Goal: Find contact information: Find contact information

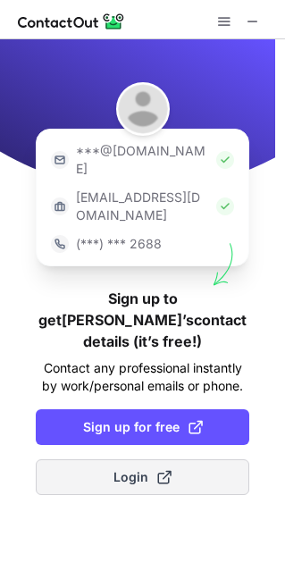
click at [181, 459] on button "Login" at bounding box center [142, 477] width 213 height 36
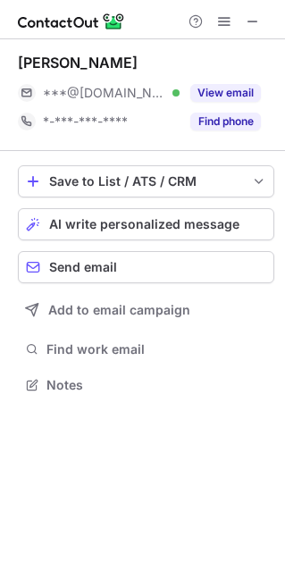
scroll to position [9, 9]
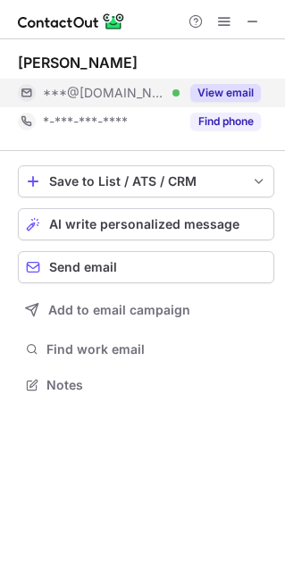
click at [208, 92] on button "View email" at bounding box center [225, 93] width 71 height 18
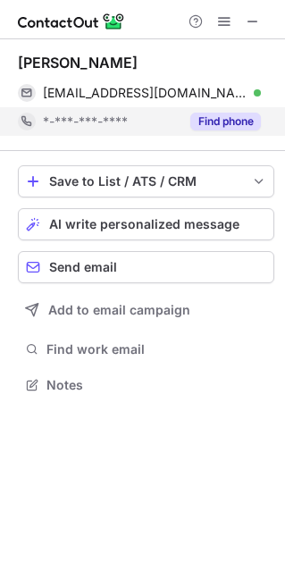
click at [222, 113] on button "Find phone" at bounding box center [225, 122] width 71 height 18
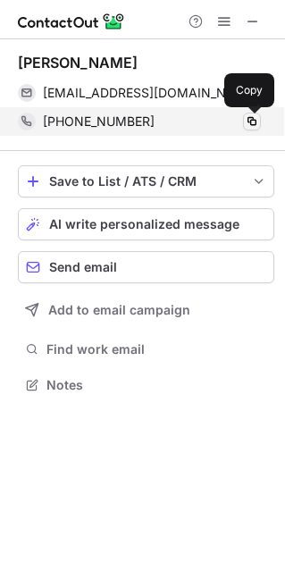
click at [255, 120] on span at bounding box center [252, 121] width 14 height 14
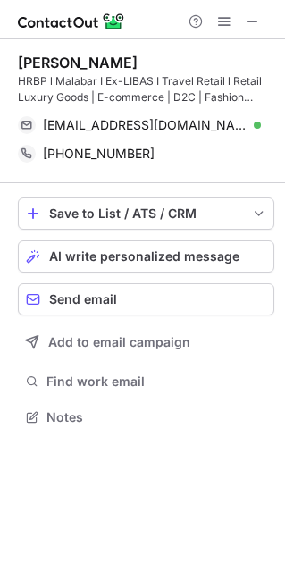
scroll to position [404, 285]
drag, startPoint x: 1, startPoint y: 32, endPoint x: 77, endPoint y: 23, distance: 76.4
click at [77, 23] on div "Help & Support" at bounding box center [142, 19] width 285 height 39
click at [146, 24] on div "Help & Support" at bounding box center [142, 19] width 285 height 39
click at [223, 20] on span at bounding box center [224, 21] width 14 height 14
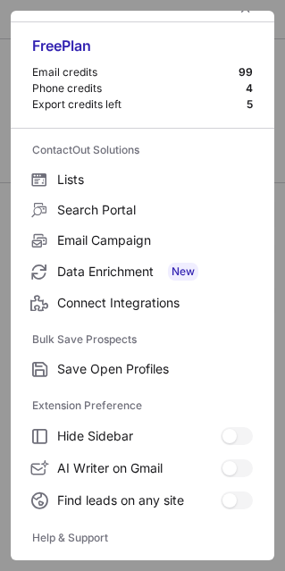
scroll to position [0, 0]
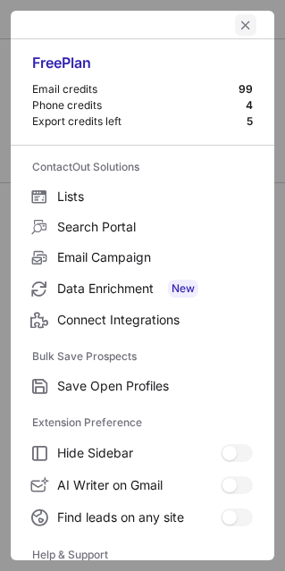
click at [221, 21] on div at bounding box center [142, 25] width 263 height 29
click at [235, 21] on button "left-button" at bounding box center [245, 24] width 21 height 21
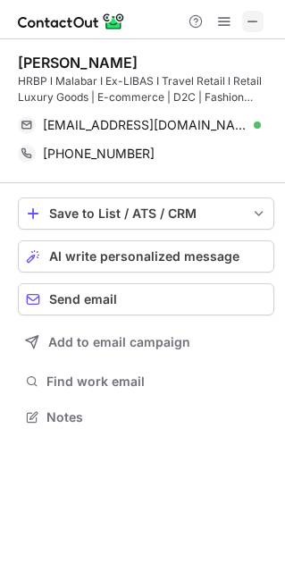
drag, startPoint x: 222, startPoint y: 21, endPoint x: 243, endPoint y: 22, distance: 20.6
click at [243, 22] on div "Help & Support" at bounding box center [224, 21] width 86 height 21
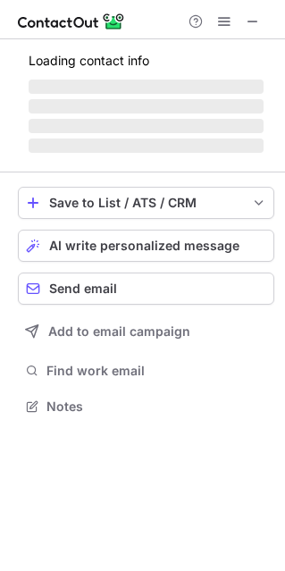
scroll to position [432, 285]
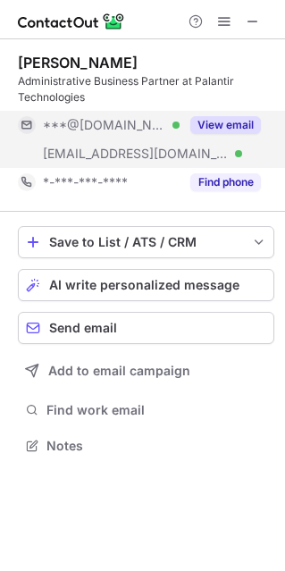
click at [245, 123] on button "View email" at bounding box center [225, 125] width 71 height 18
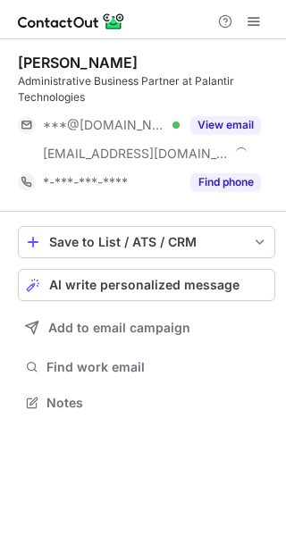
scroll to position [389, 286]
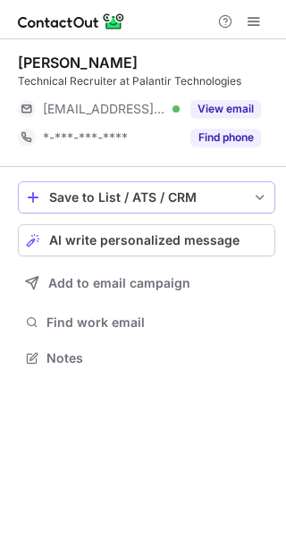
scroll to position [9, 9]
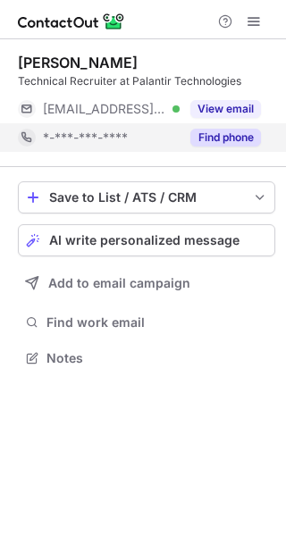
click at [209, 136] on button "Find phone" at bounding box center [225, 138] width 71 height 18
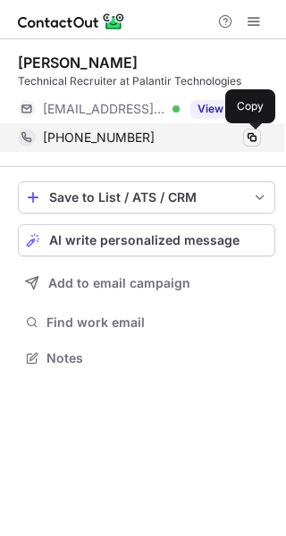
click at [248, 137] on span at bounding box center [252, 137] width 14 height 14
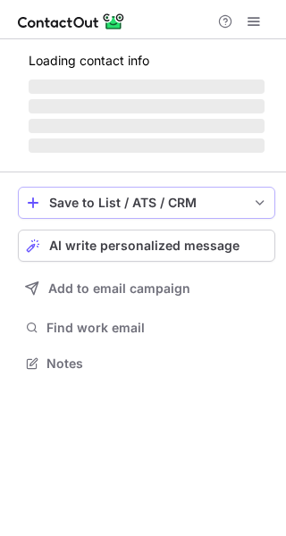
scroll to position [361, 286]
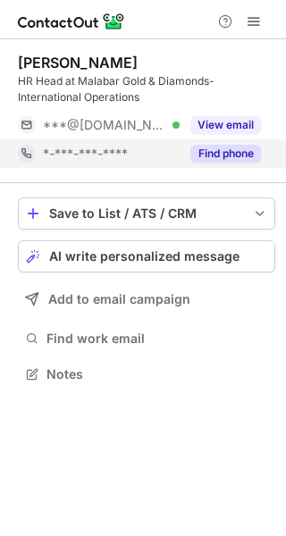
click at [207, 146] on button "Find phone" at bounding box center [225, 154] width 71 height 18
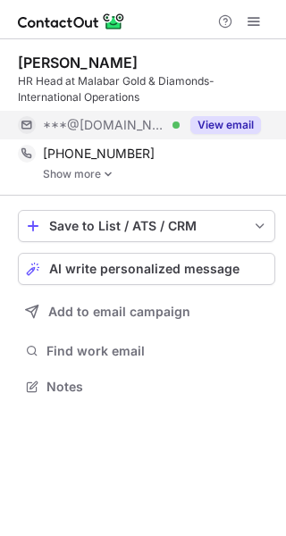
click at [205, 124] on button "View email" at bounding box center [225, 125] width 71 height 18
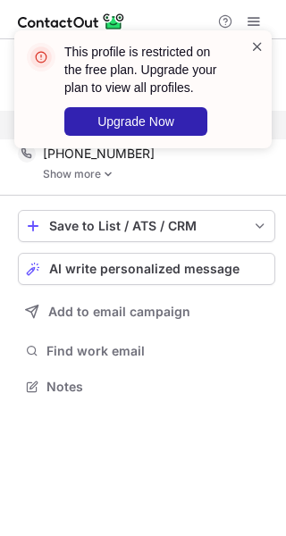
click at [257, 43] on span at bounding box center [257, 47] width 14 height 18
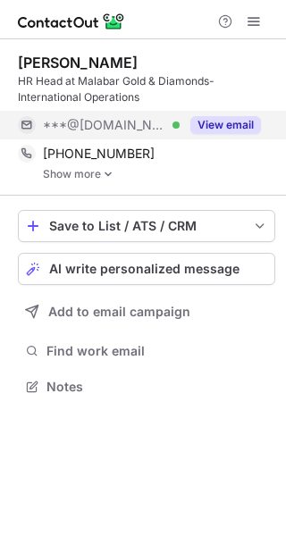
click at [211, 116] on button "View email" at bounding box center [225, 125] width 71 height 18
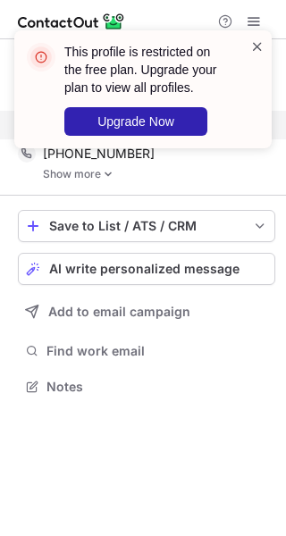
click at [251, 43] on span at bounding box center [257, 47] width 14 height 18
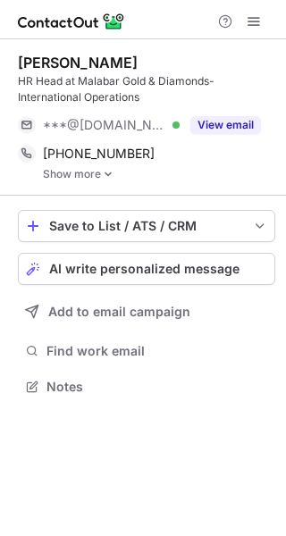
scroll to position [373, 286]
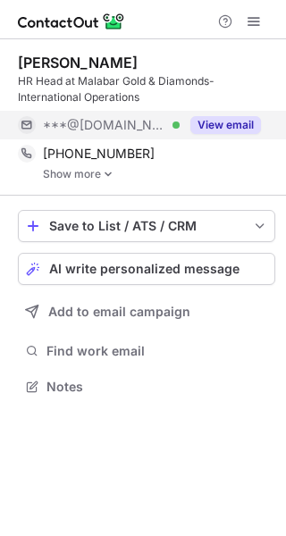
click at [208, 130] on button "View email" at bounding box center [225, 125] width 71 height 18
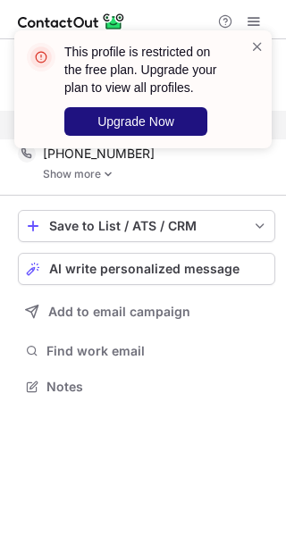
click at [162, 130] on button "Upgrade Now" at bounding box center [135, 121] width 143 height 29
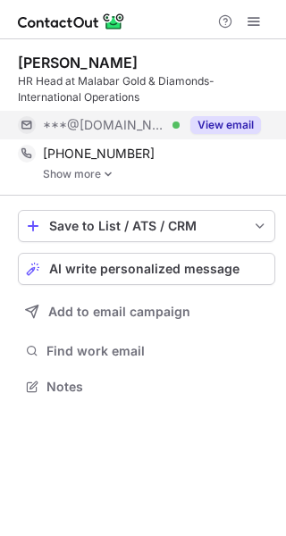
scroll to position [373, 286]
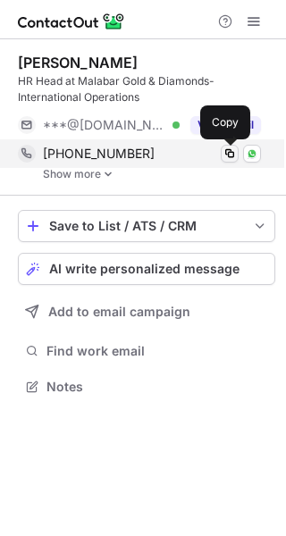
click at [230, 149] on span at bounding box center [229, 153] width 14 height 14
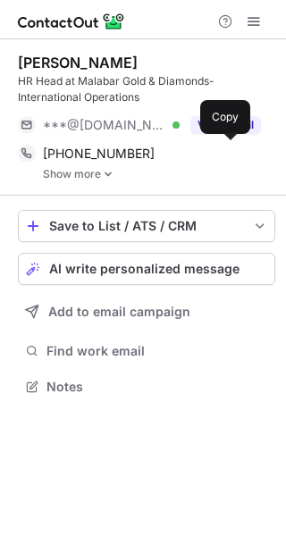
scroll to position [373, 286]
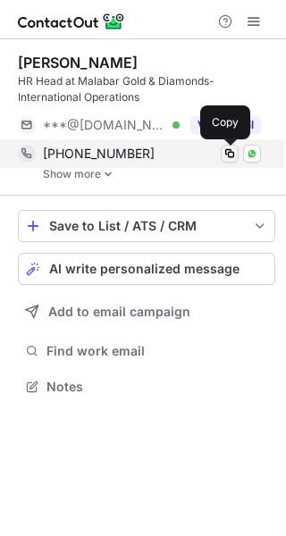
click at [228, 149] on span at bounding box center [229, 153] width 14 height 14
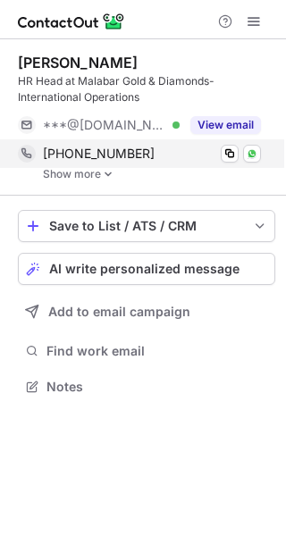
click at [138, 162] on div "+971555560916 Copy WhatsApp" at bounding box center [139, 153] width 243 height 29
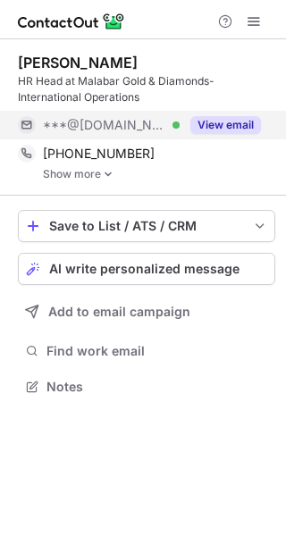
click at [222, 127] on button "View email" at bounding box center [225, 125] width 71 height 18
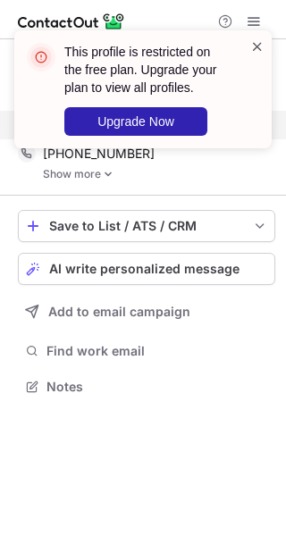
click at [256, 46] on span at bounding box center [257, 47] width 14 height 18
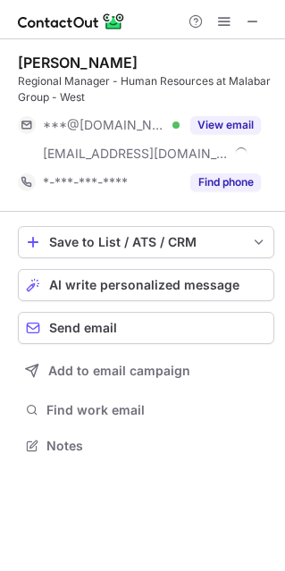
scroll to position [432, 285]
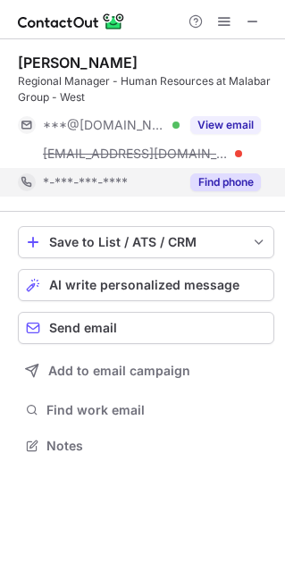
click at [205, 187] on button "Find phone" at bounding box center [225, 182] width 71 height 18
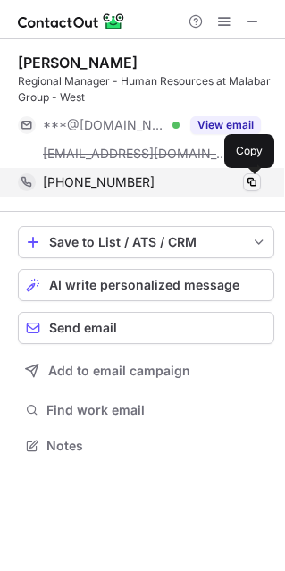
click at [248, 182] on span at bounding box center [252, 182] width 14 height 14
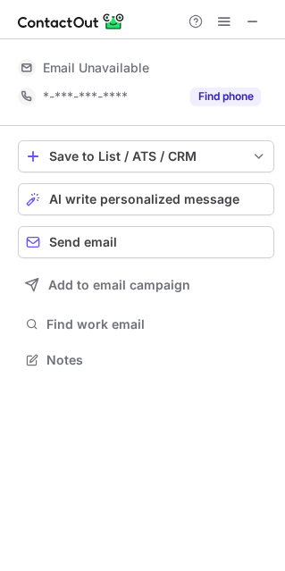
scroll to position [9, 9]
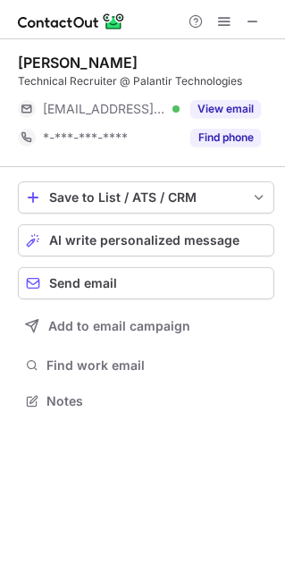
scroll to position [388, 285]
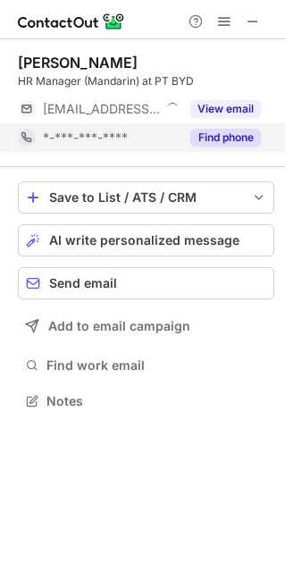
click at [223, 133] on button "Find phone" at bounding box center [225, 138] width 71 height 18
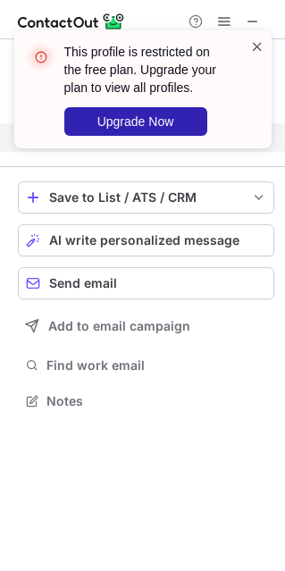
click at [258, 49] on span at bounding box center [257, 47] width 14 height 18
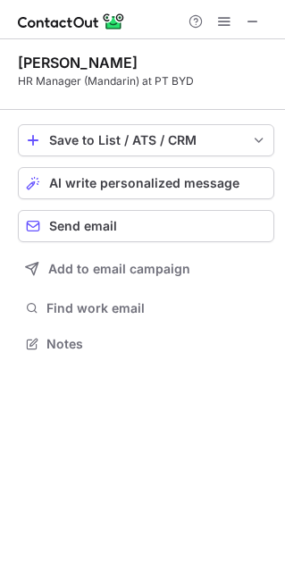
scroll to position [330, 285]
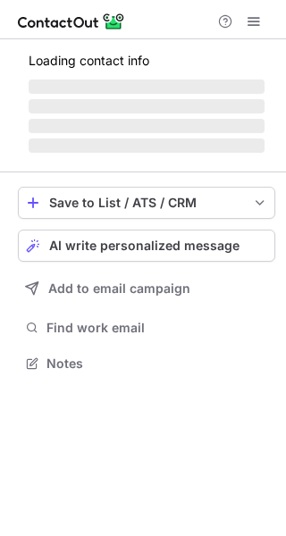
scroll to position [352, 286]
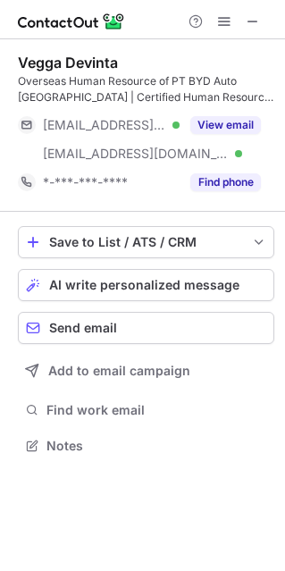
scroll to position [432, 285]
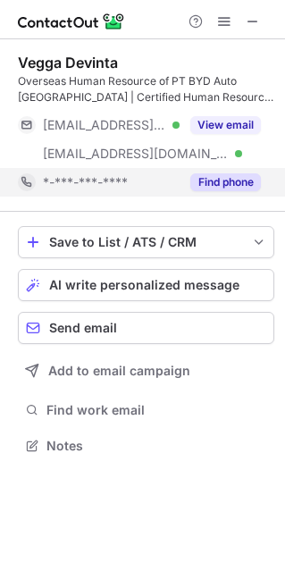
click at [226, 178] on button "Find phone" at bounding box center [225, 182] width 71 height 18
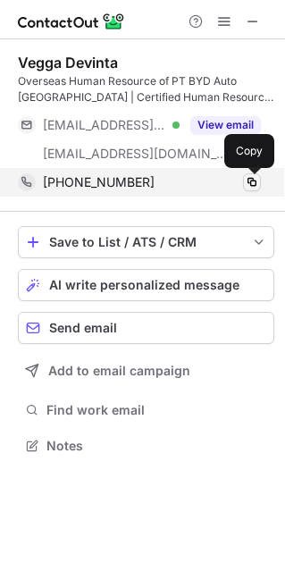
click at [250, 180] on span at bounding box center [252, 182] width 14 height 14
